Goal: Task Accomplishment & Management: Use online tool/utility

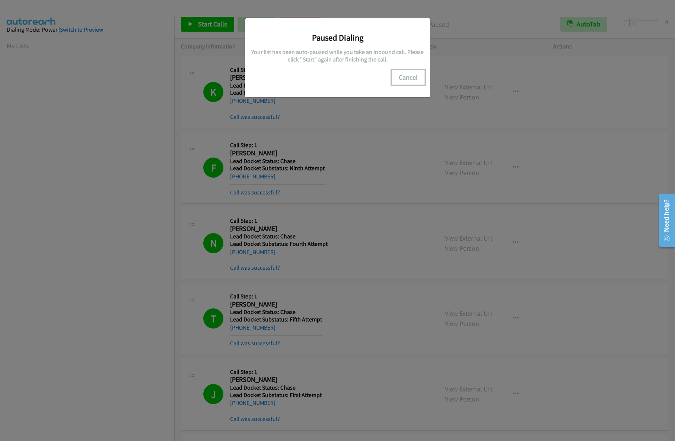
click at [410, 76] on button "Cancel" at bounding box center [408, 77] width 33 height 15
click at [409, 80] on button "Cancel" at bounding box center [408, 77] width 33 height 15
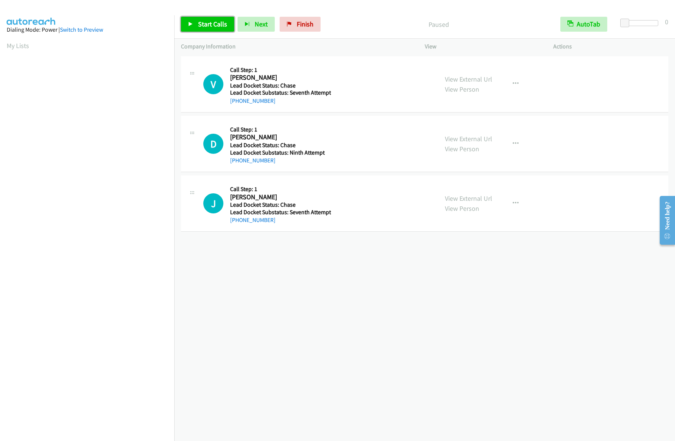
click at [217, 27] on span "Start Calls" at bounding box center [212, 24] width 29 height 9
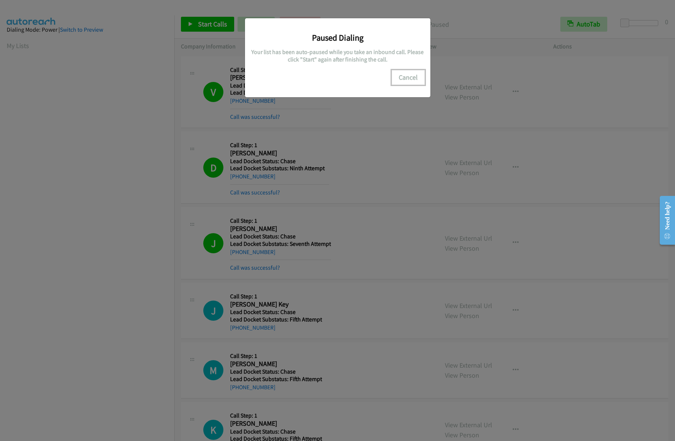
click at [401, 74] on button "Cancel" at bounding box center [408, 77] width 33 height 15
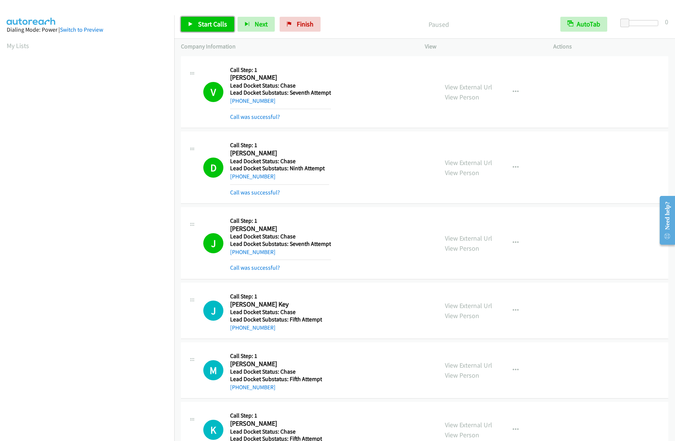
click at [208, 28] on link "Start Calls" at bounding box center [207, 24] width 53 height 15
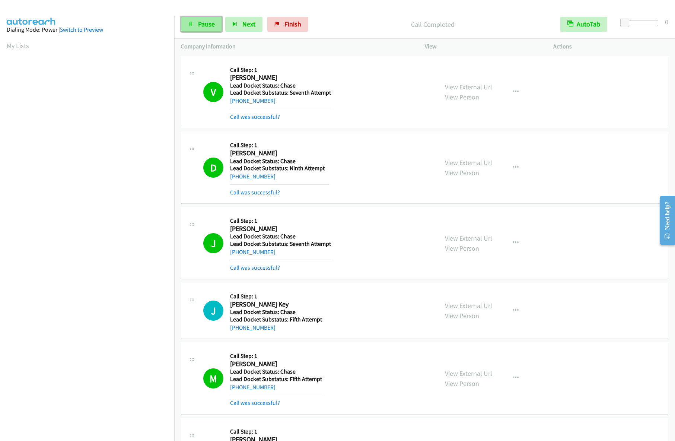
click at [205, 26] on span "Pause" at bounding box center [206, 24] width 17 height 9
click at [191, 22] on icon at bounding box center [190, 24] width 5 height 5
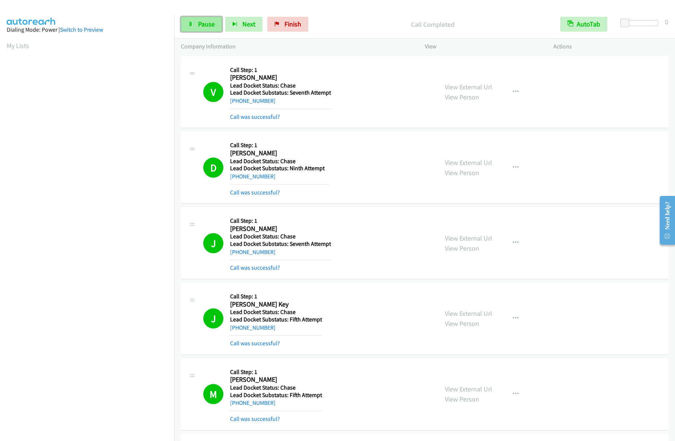
click at [191, 24] on icon at bounding box center [190, 24] width 5 height 5
click at [201, 19] on link "Pause" at bounding box center [201, 24] width 41 height 15
click at [205, 30] on link "Start Calls" at bounding box center [207, 24] width 53 height 15
click at [199, 26] on span "Pause" at bounding box center [206, 24] width 17 height 9
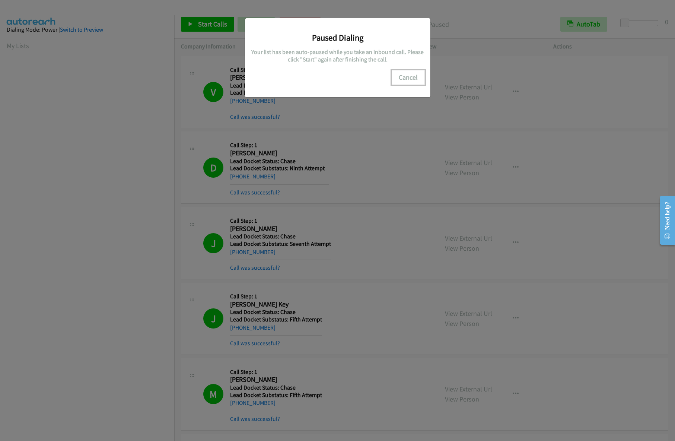
click at [406, 75] on button "Cancel" at bounding box center [408, 77] width 33 height 15
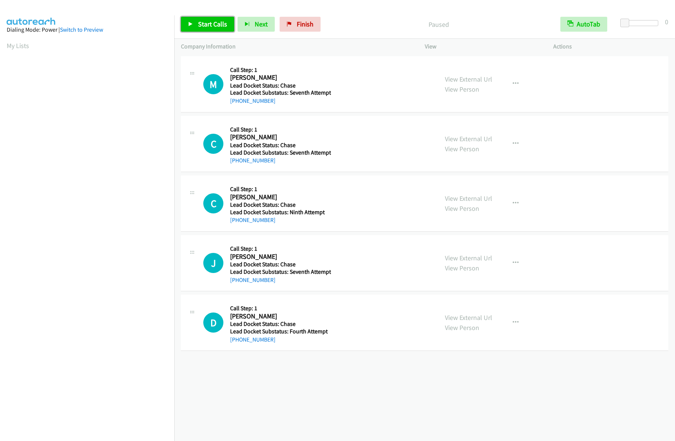
click at [210, 23] on span "Start Calls" at bounding box center [212, 24] width 29 height 9
click at [211, 21] on span "Start Calls" at bounding box center [212, 24] width 29 height 9
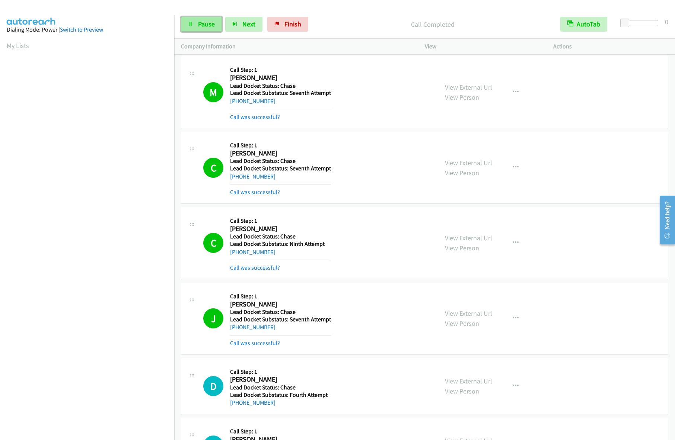
click at [202, 20] on span "Pause" at bounding box center [206, 24] width 17 height 9
click at [206, 25] on span "Start Calls" at bounding box center [212, 24] width 29 height 9
click at [197, 27] on link "Pause" at bounding box center [201, 24] width 41 height 15
click at [204, 20] on span "Start Calls" at bounding box center [212, 24] width 29 height 9
click at [194, 27] on link "Pause" at bounding box center [201, 24] width 41 height 15
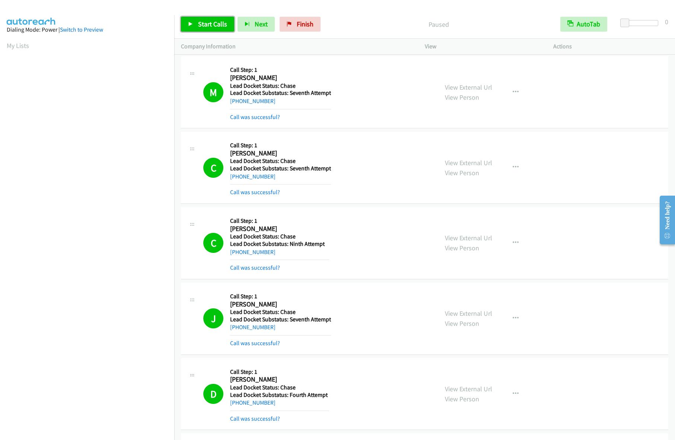
click at [204, 28] on span "Start Calls" at bounding box center [212, 24] width 29 height 9
click at [205, 26] on span "Pause" at bounding box center [206, 24] width 17 height 9
click at [188, 25] on link "Start Calls" at bounding box center [207, 24] width 53 height 15
click at [200, 23] on span "Pause" at bounding box center [206, 24] width 17 height 9
click at [213, 24] on span "Start Calls" at bounding box center [212, 24] width 29 height 9
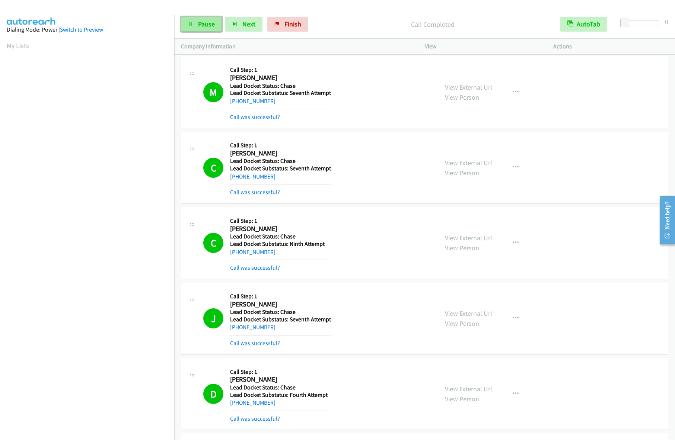
click at [194, 23] on link "Pause" at bounding box center [201, 24] width 41 height 15
click at [211, 25] on span "Start Calls" at bounding box center [212, 24] width 29 height 9
click at [188, 24] on icon at bounding box center [190, 24] width 5 height 5
click at [193, 25] on icon at bounding box center [190, 24] width 5 height 5
click at [194, 25] on link "Pause" at bounding box center [201, 24] width 41 height 15
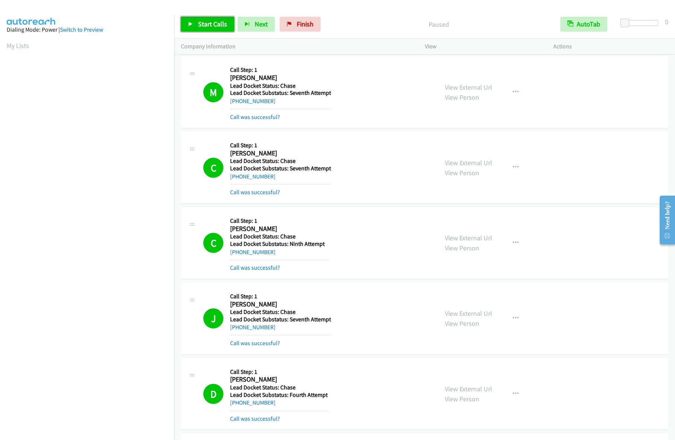
click at [195, 23] on link "Start Calls" at bounding box center [207, 24] width 53 height 15
click at [199, 26] on span "Pause" at bounding box center [206, 24] width 17 height 9
click at [199, 26] on span "Start Calls" at bounding box center [212, 24] width 29 height 9
click at [203, 19] on link "Pause" at bounding box center [201, 24] width 41 height 15
drag, startPoint x: 202, startPoint y: 22, endPoint x: 173, endPoint y: 0, distance: 36.3
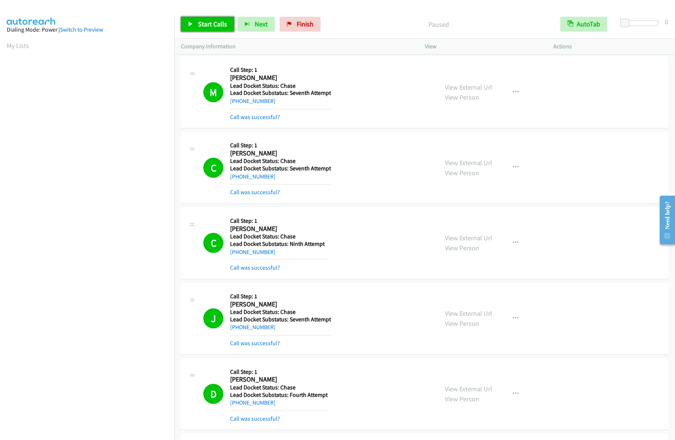
click at [202, 23] on span "Start Calls" at bounding box center [212, 24] width 29 height 9
click at [208, 20] on span "Pause" at bounding box center [206, 24] width 17 height 9
click at [199, 20] on span "Start Calls" at bounding box center [212, 24] width 29 height 9
click at [201, 26] on span "Pause" at bounding box center [206, 24] width 17 height 9
click at [201, 25] on span "Start Calls" at bounding box center [212, 24] width 29 height 9
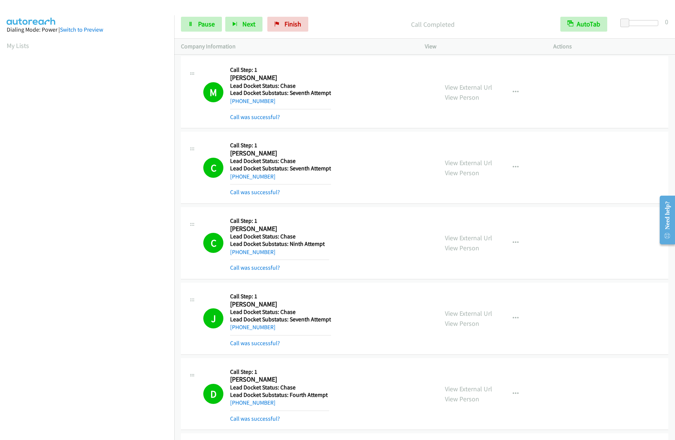
click at [472, 20] on p "Call Completed" at bounding box center [432, 24] width 229 height 10
click at [200, 25] on span "Pause" at bounding box center [206, 24] width 17 height 9
click at [476, 122] on div "M Callback Scheduled Call Step: 1 [PERSON_NAME] America/[GEOGRAPHIC_DATA] Lead …" at bounding box center [424, 92] width 487 height 72
click at [529, 85] on div "View External Url View Person View External Url Schedule/Manage Callback Skip C…" at bounding box center [505, 92] width 135 height 58
